Goal: Navigation & Orientation: Find specific page/section

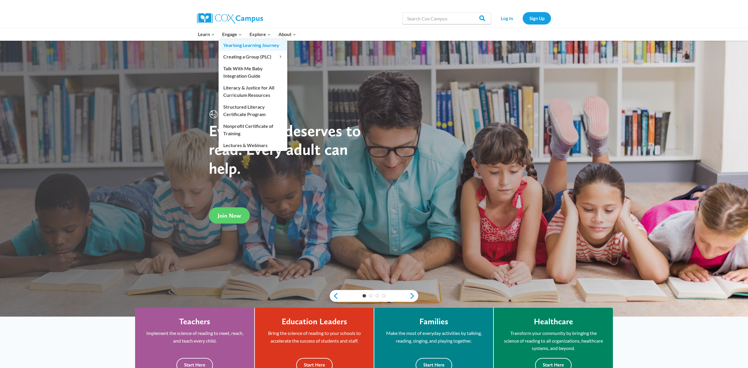
click at [234, 48] on link "Yearlong Learning Journey" at bounding box center [253, 45] width 69 height 11
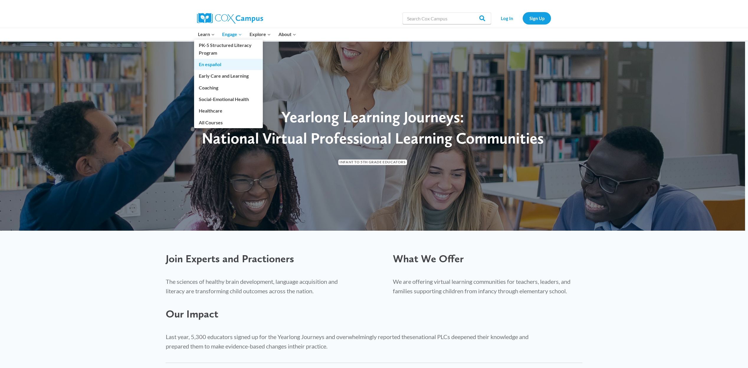
click at [212, 65] on link "En español" at bounding box center [228, 64] width 69 height 11
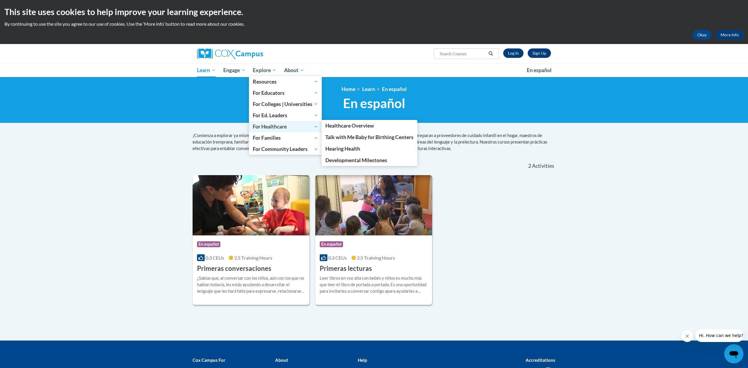
click at [276, 131] on link "For Healthcare" at bounding box center [285, 126] width 73 height 11
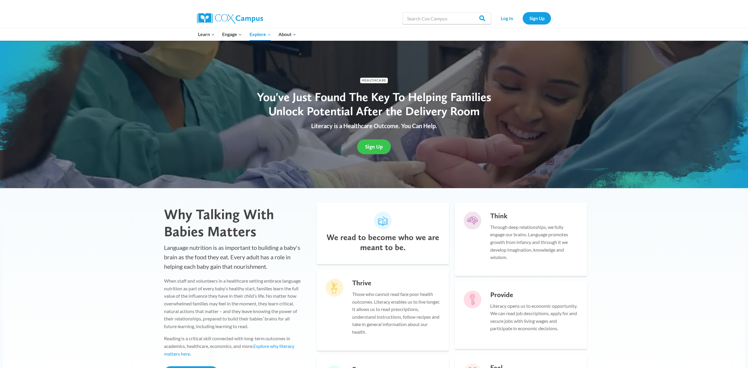
click at [380, 146] on span "Sign Up" at bounding box center [374, 146] width 18 height 6
click at [370, 147] on span "Sign Up" at bounding box center [374, 146] width 18 height 6
click at [378, 144] on span "Sign Up" at bounding box center [374, 146] width 18 height 6
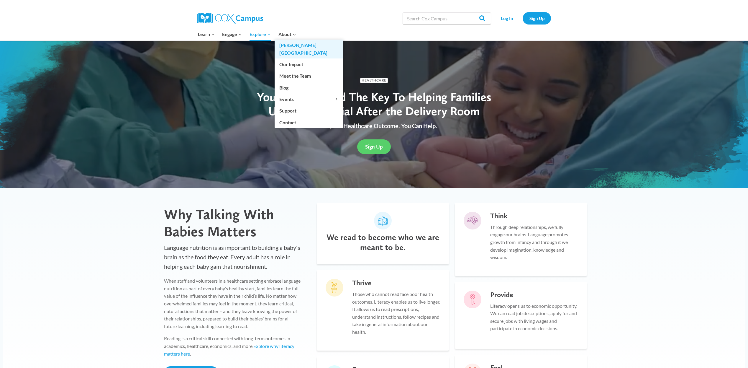
click at [291, 47] on link "[PERSON_NAME][GEOGRAPHIC_DATA]" at bounding box center [309, 49] width 69 height 19
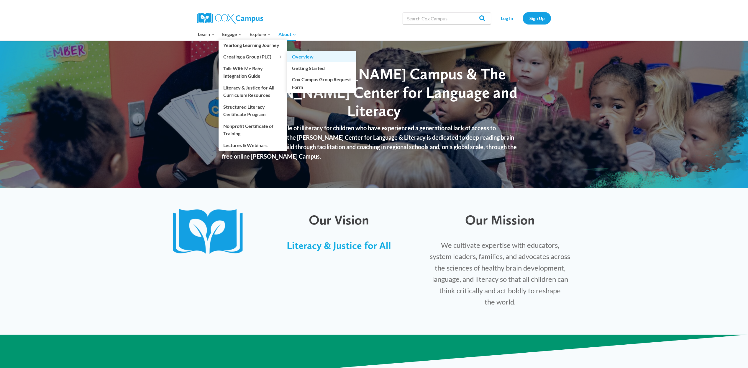
click at [309, 58] on link "Overview" at bounding box center [321, 56] width 69 height 11
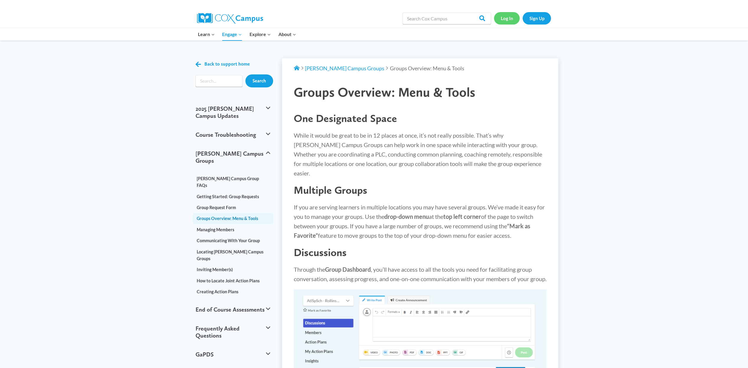
click at [506, 19] on link "Log In" at bounding box center [507, 18] width 26 height 12
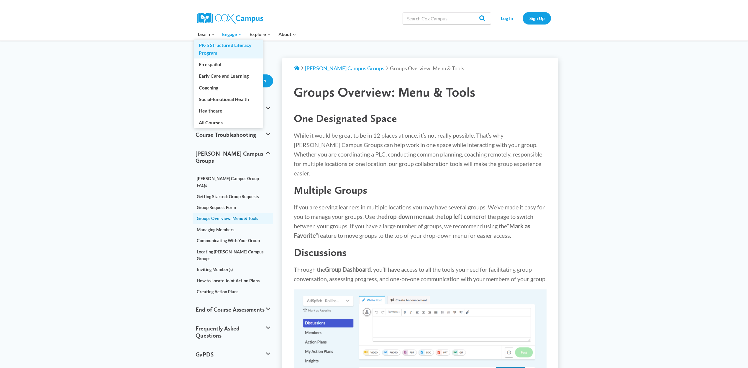
click at [215, 51] on link "PK-5 Structured Literacy Program" at bounding box center [228, 49] width 69 height 19
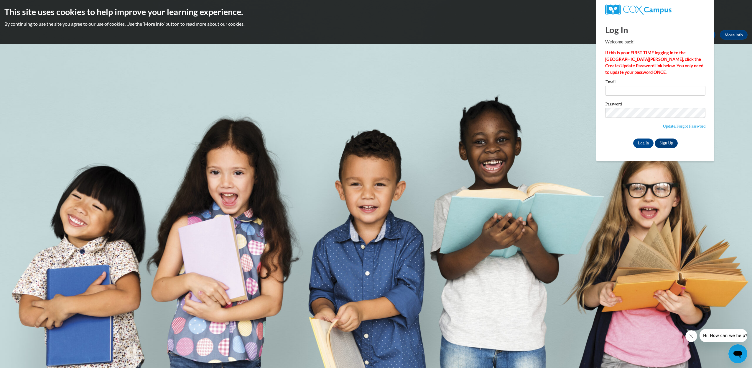
click at [422, 65] on body "This site uses cookies to help improve your learning experience. By continuing …" at bounding box center [376, 184] width 752 height 368
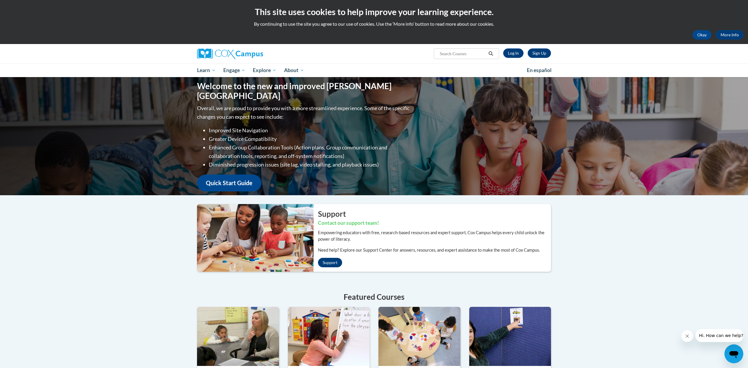
click at [332, 262] on link "Support" at bounding box center [330, 262] width 24 height 9
click at [232, 177] on link "Quick Start Guide" at bounding box center [229, 182] width 64 height 17
